Goal: Information Seeking & Learning: Learn about a topic

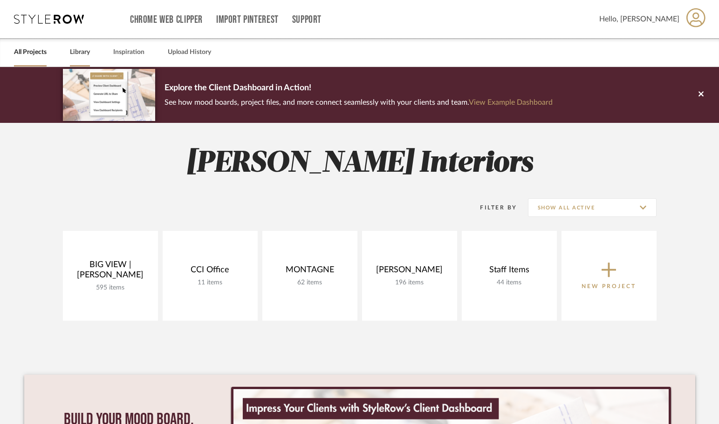
click at [86, 53] on link "Library" at bounding box center [80, 52] width 20 height 13
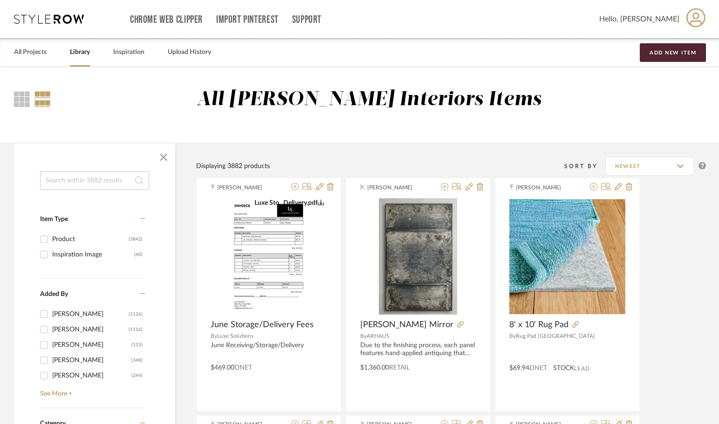
click at [111, 178] on input at bounding box center [94, 180] width 109 height 19
type input "Fabric"
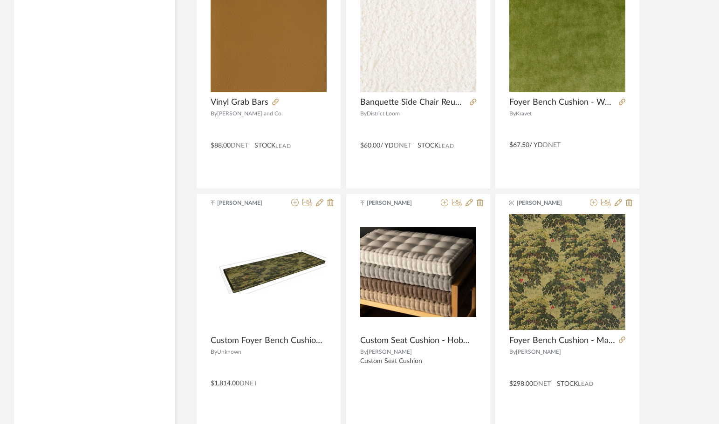
scroll to position [2733, 0]
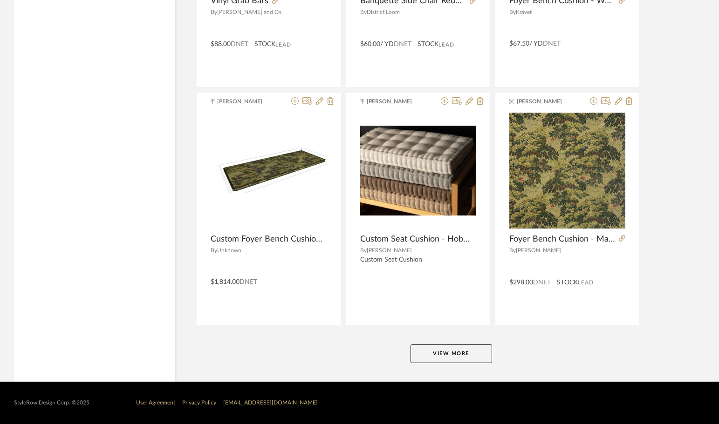
click at [445, 356] on button "View More" at bounding box center [450, 354] width 81 height 19
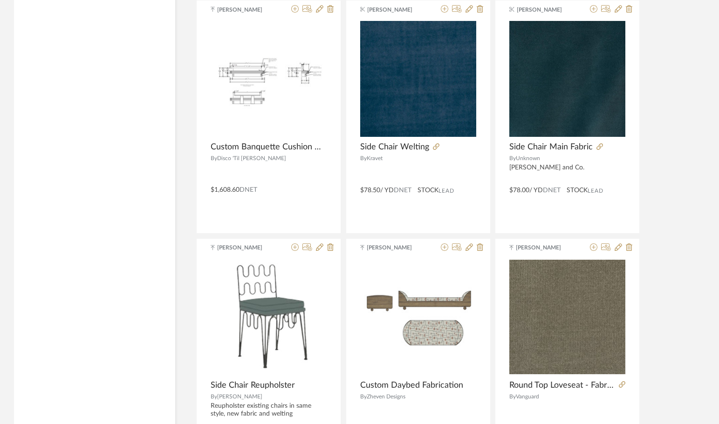
scroll to position [5591, 0]
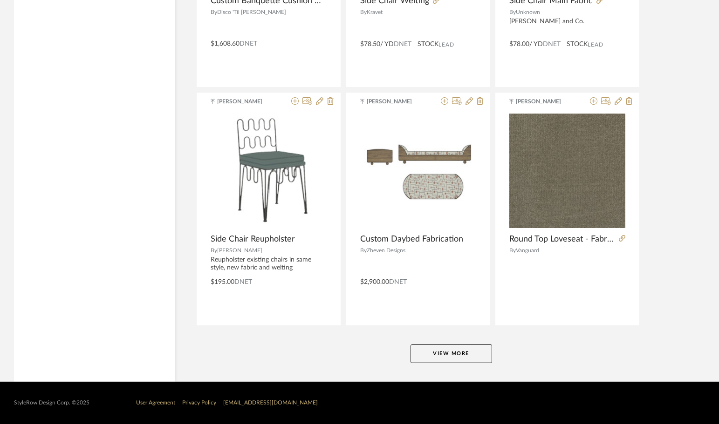
click at [445, 355] on button "View More" at bounding box center [450, 354] width 81 height 19
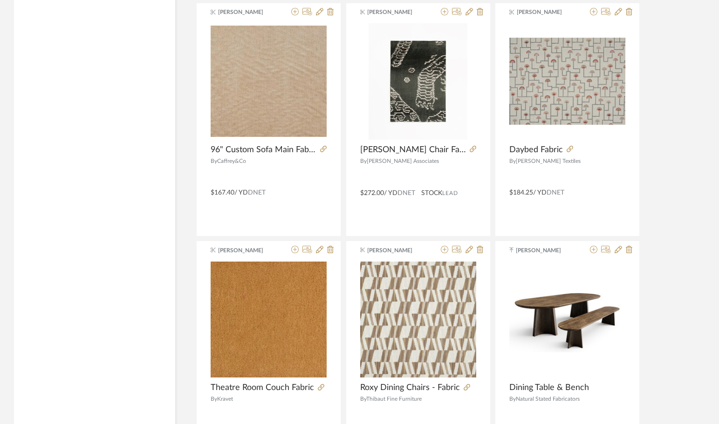
scroll to position [6160, 0]
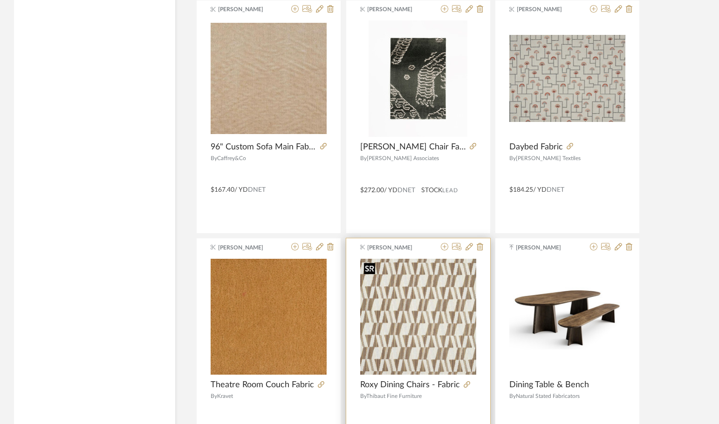
click at [428, 314] on img "0" at bounding box center [418, 317] width 116 height 116
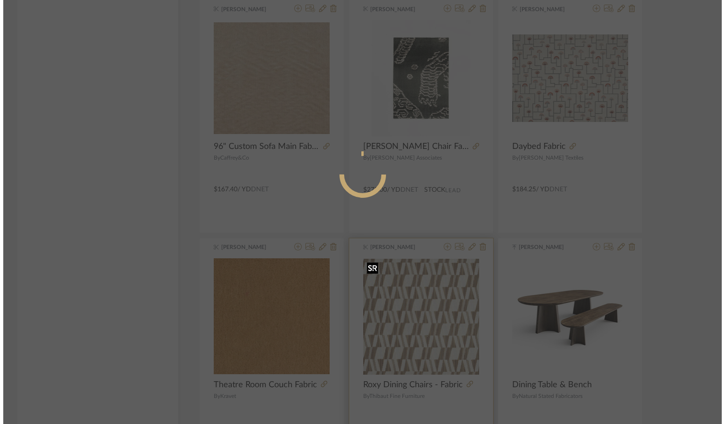
scroll to position [0, 0]
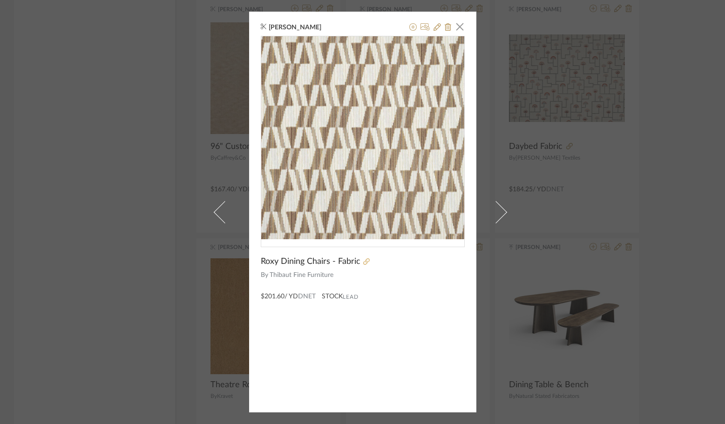
click at [363, 259] on icon at bounding box center [366, 261] width 7 height 7
